Goal: Transaction & Acquisition: Purchase product/service

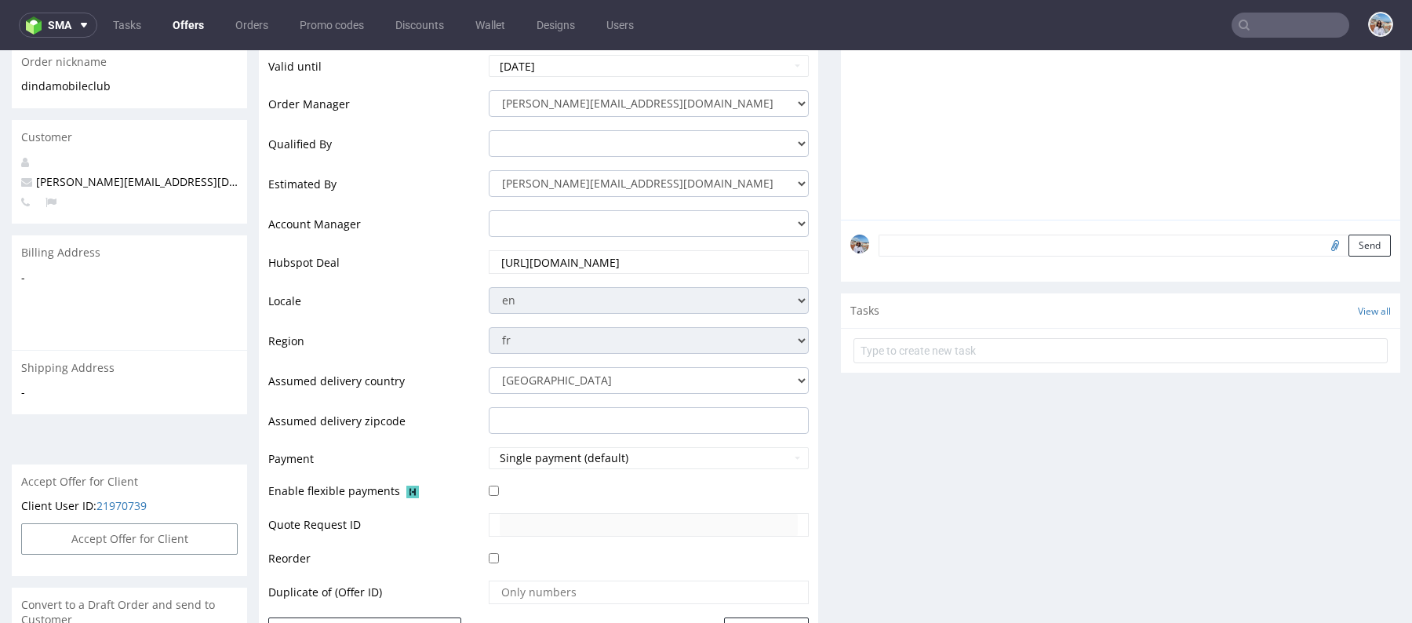
scroll to position [903, 0]
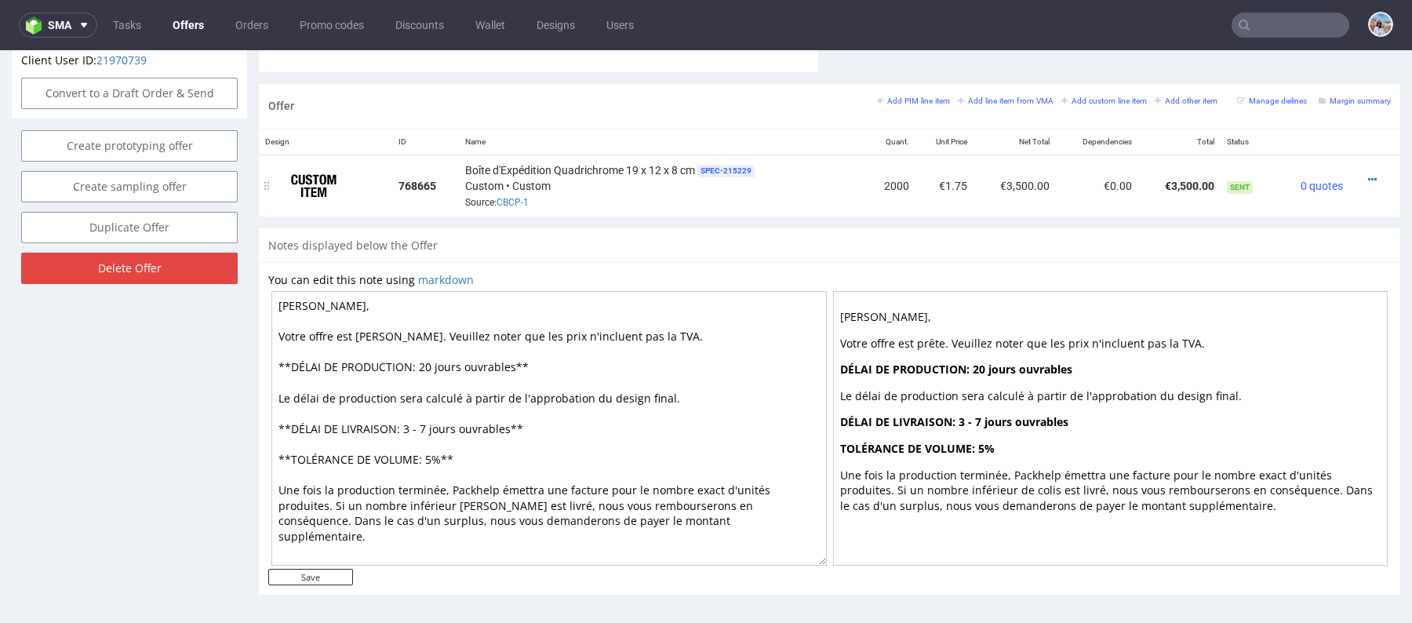
click at [509, 191] on div "Boîte d'Expédition Quadrichrome 19 x 12 x 8 cm SPEC- 215229 Custom • Custom Sou…" at bounding box center [661, 186] width 393 height 49
click at [514, 197] on link "CBCP-1" at bounding box center [512, 202] width 32 height 11
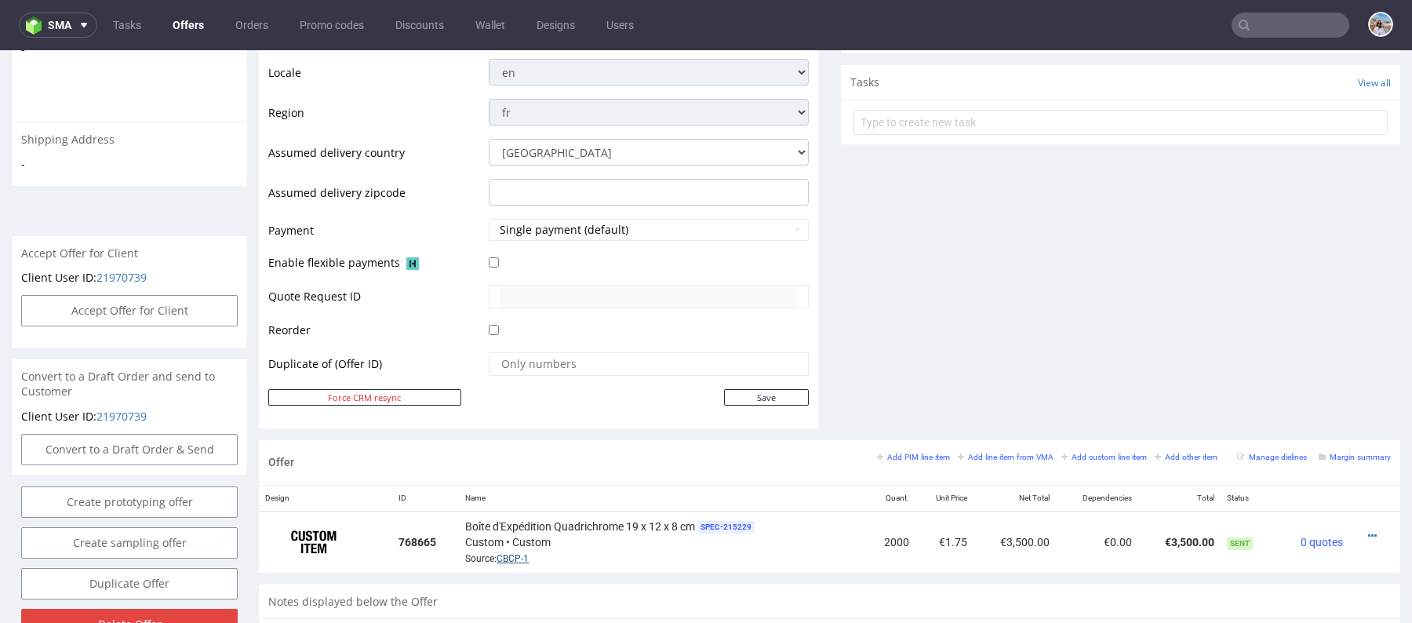
scroll to position [374, 0]
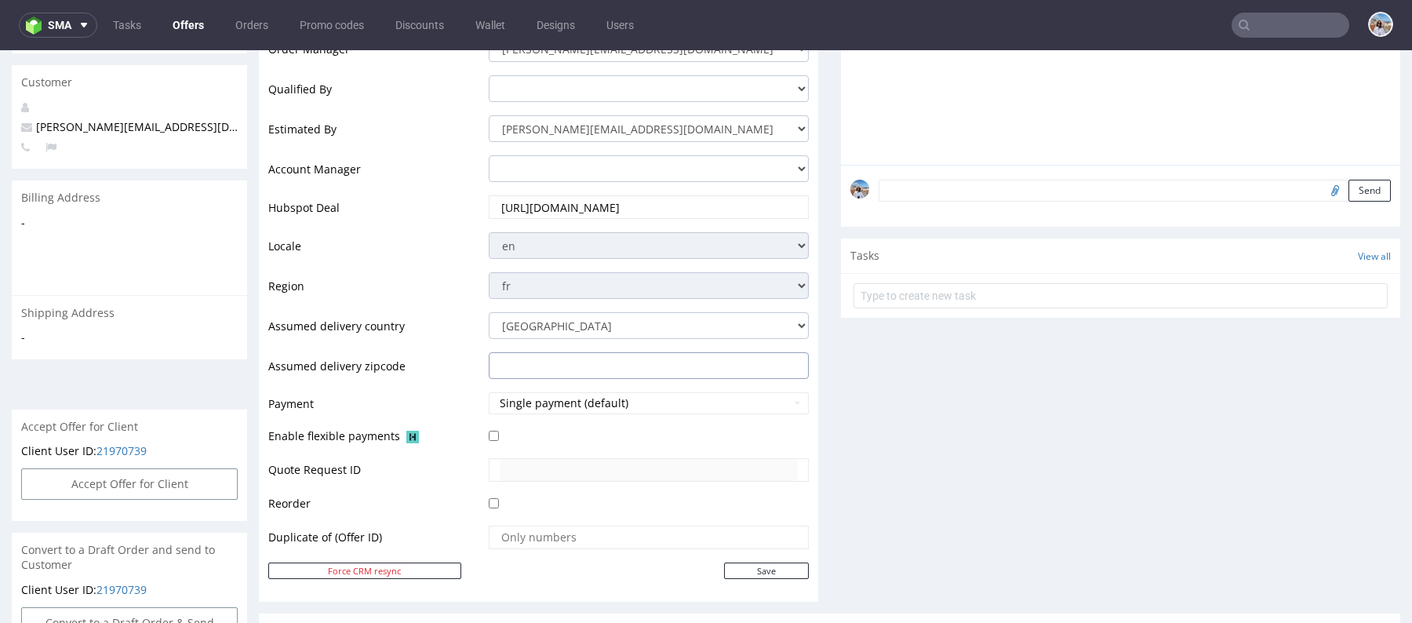
click at [525, 358] on input "text" at bounding box center [649, 365] width 320 height 27
click at [521, 404] on button "Single payment (default)" at bounding box center [649, 403] width 320 height 22
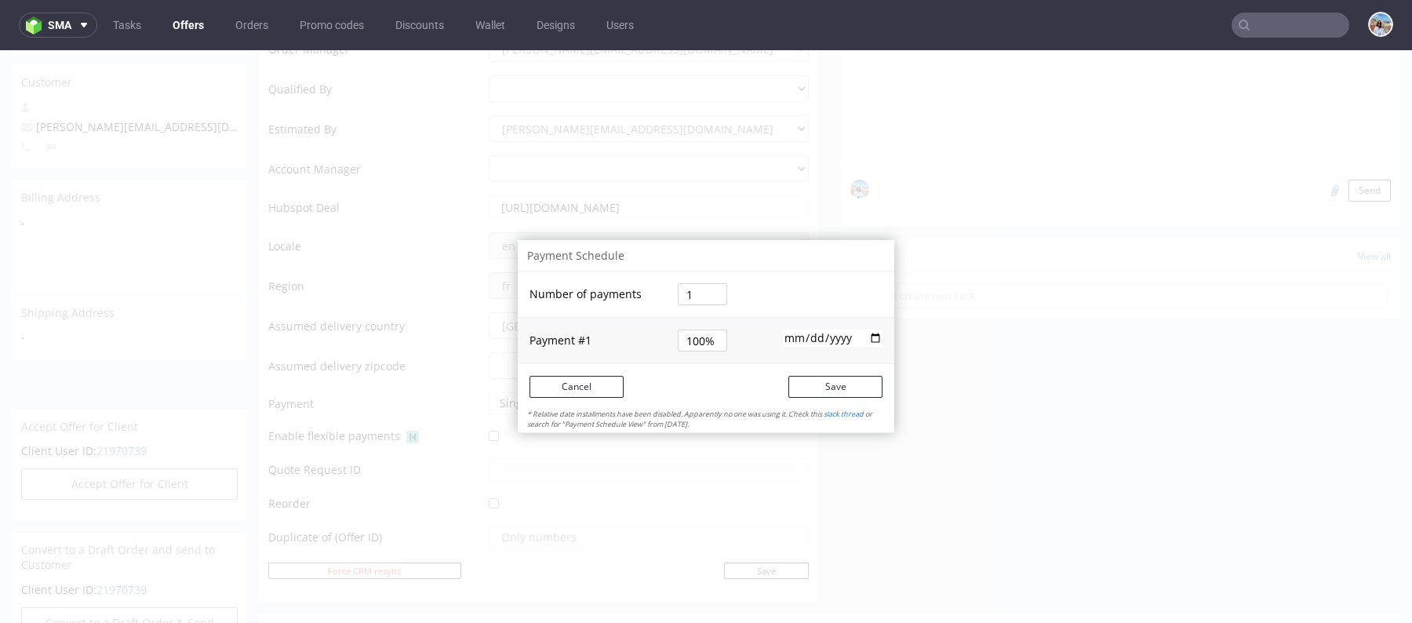
click at [683, 293] on input "1" at bounding box center [702, 294] width 49 height 22
type input "2"
type input "50%"
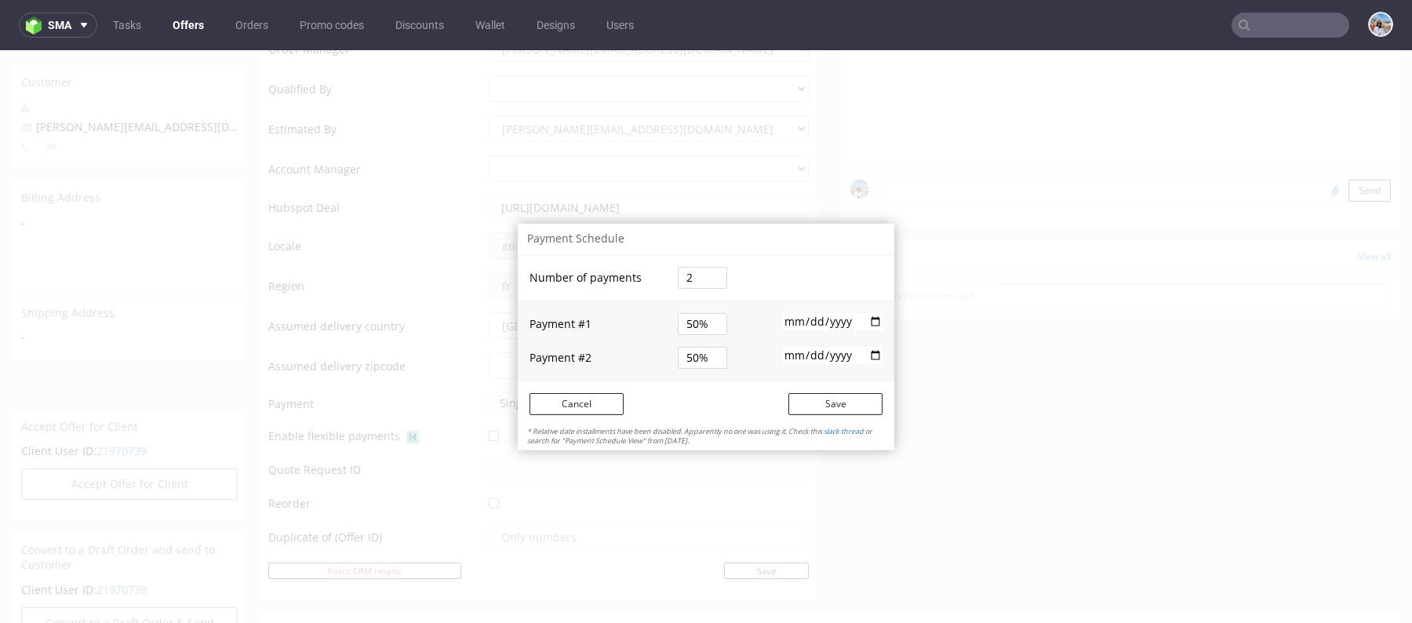
click at [771, 255] on div "Payment Schedule Number of payments 2 Payment # 1 50% [DATE] Payment # 2 50% Ca…" at bounding box center [706, 336] width 376 height 227
click at [801, 356] on input "date" at bounding box center [833, 355] width 100 height 17
click at [825, 358] on input "date" at bounding box center [833, 355] width 100 height 17
click at [786, 358] on input "date" at bounding box center [833, 355] width 100 height 17
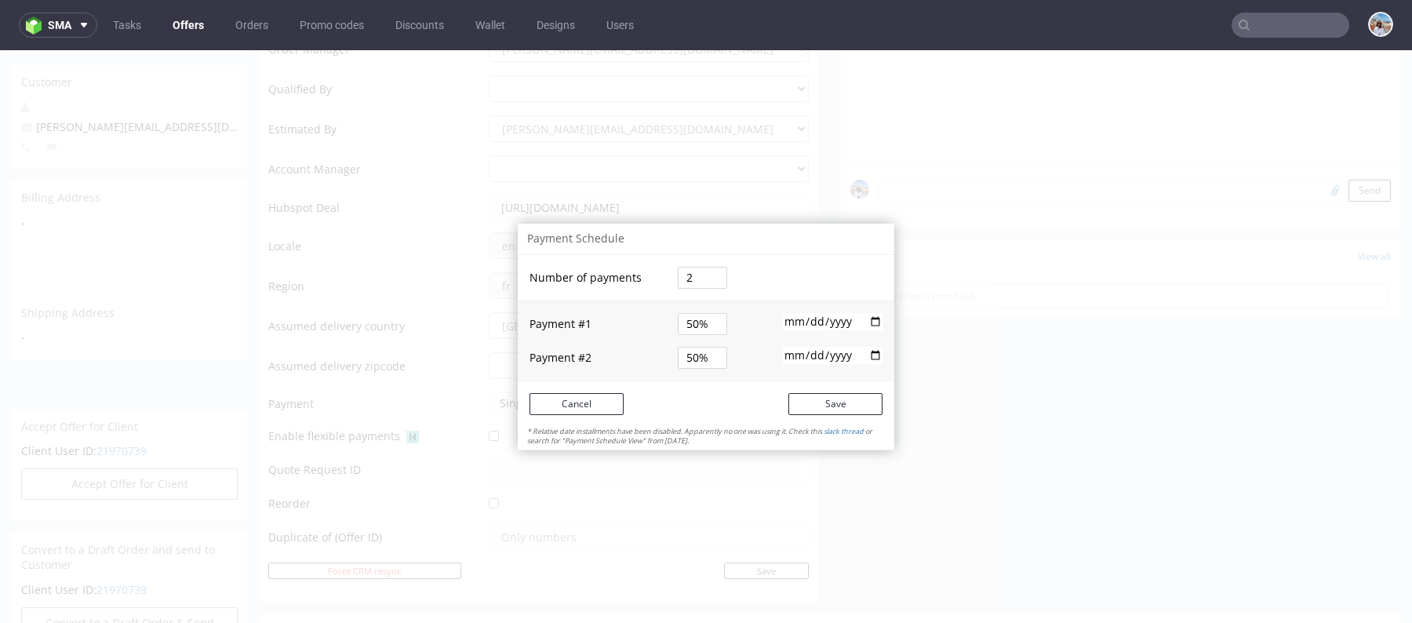
click at [786, 358] on input "date" at bounding box center [833, 355] width 100 height 17
click at [584, 404] on button "Cancel" at bounding box center [576, 404] width 94 height 22
